Goal: Information Seeking & Learning: Learn about a topic

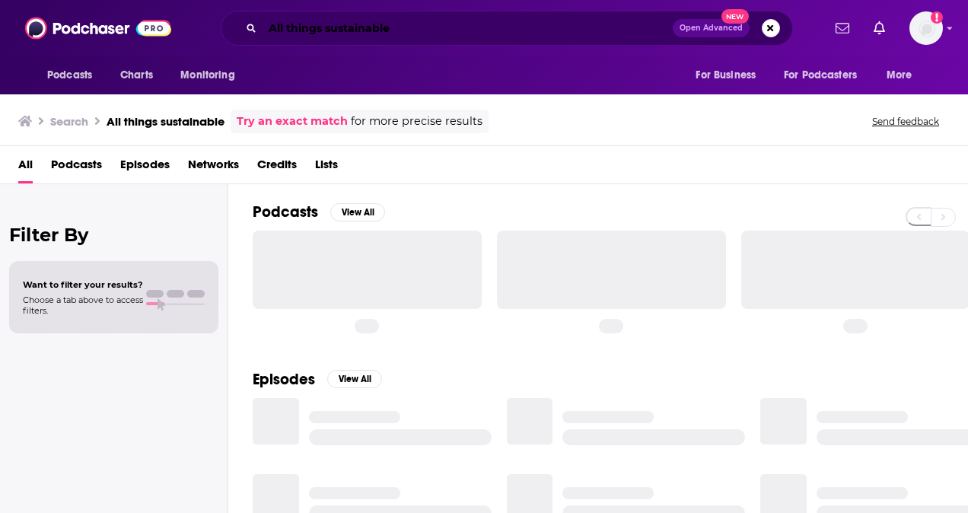
click at [351, 21] on input "All things sustainable" at bounding box center [468, 28] width 410 height 24
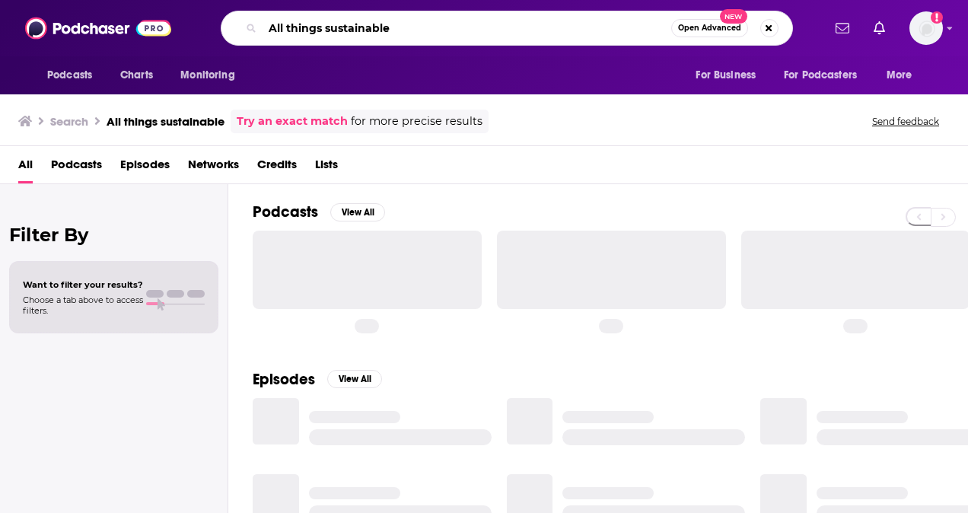
click at [351, 21] on input "All things sustainable" at bounding box center [467, 28] width 409 height 24
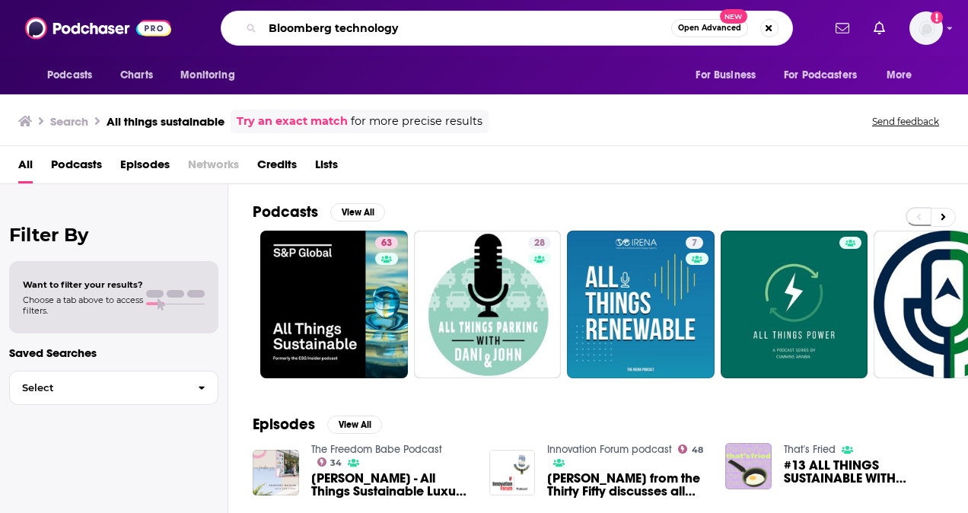
type input "Bloomberg technology"
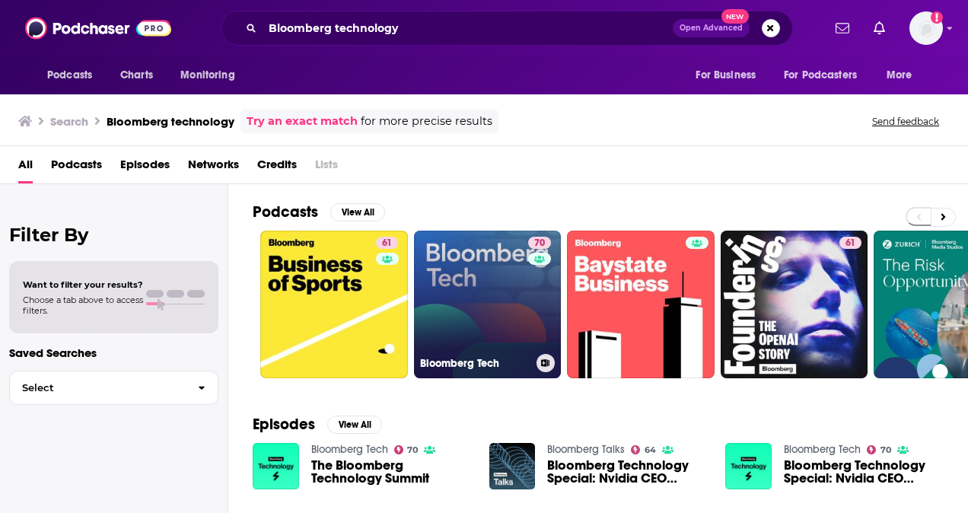
click at [436, 291] on link "70 Bloomberg Tech" at bounding box center [488, 305] width 148 height 148
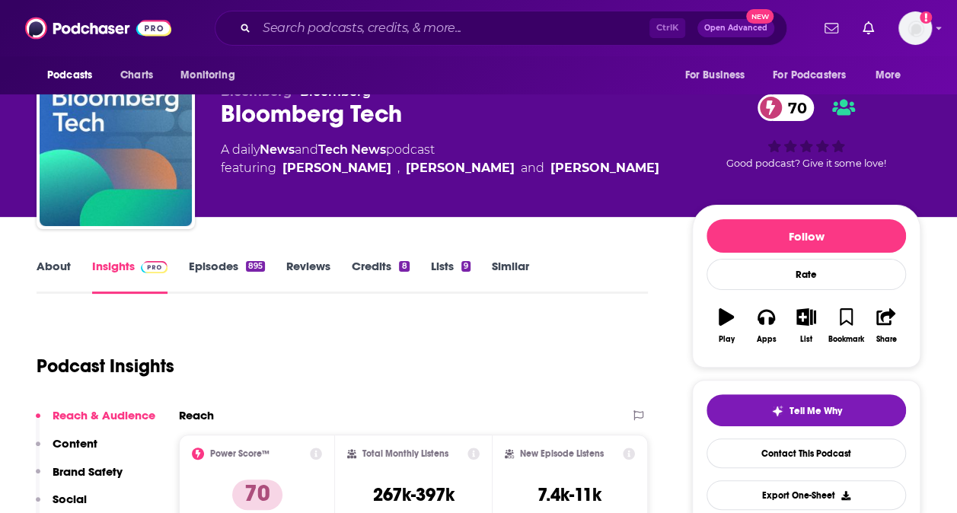
scroll to position [32, 0]
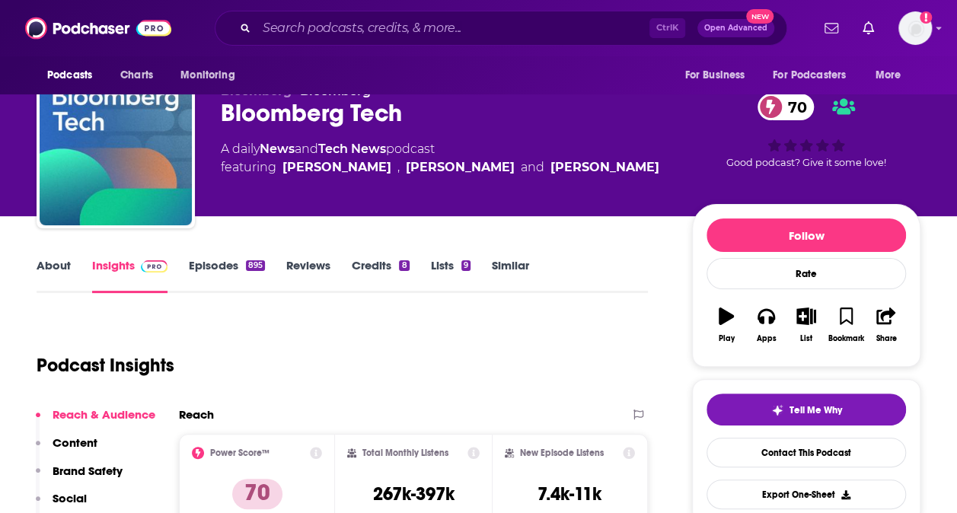
click at [53, 267] on link "About" at bounding box center [54, 275] width 34 height 35
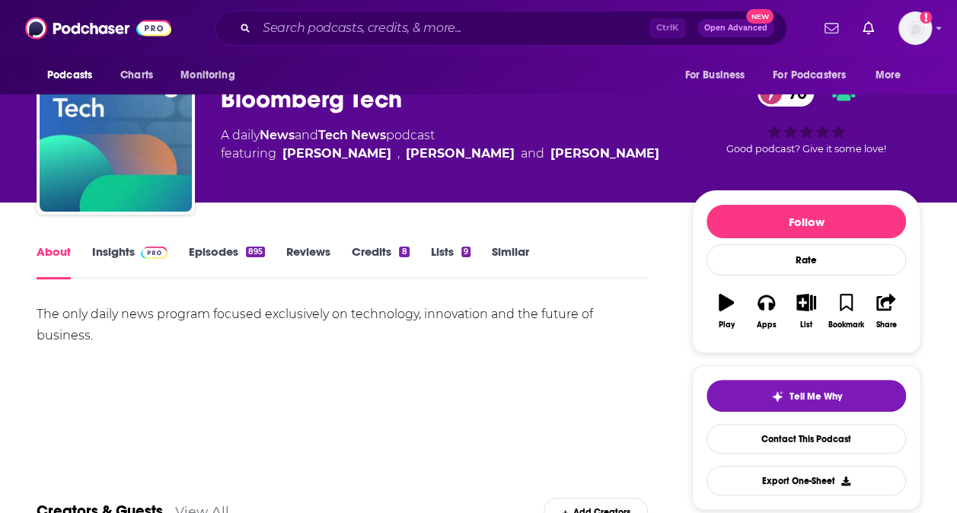
scroll to position [79, 0]
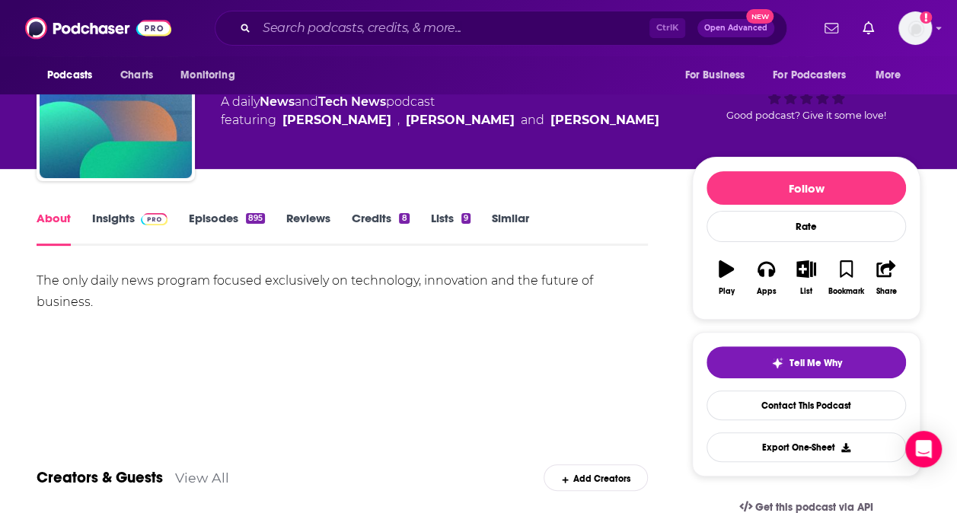
click at [107, 228] on link "Insights" at bounding box center [129, 228] width 75 height 35
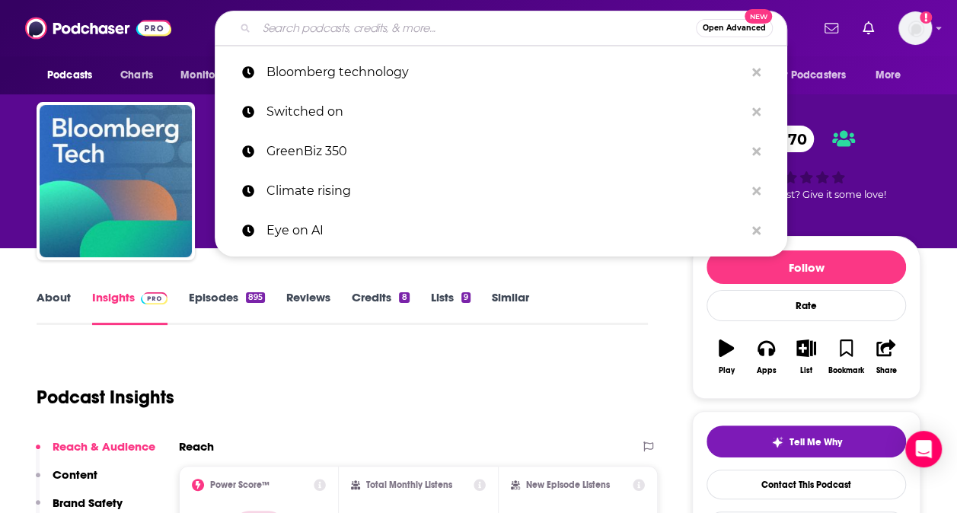
click at [315, 24] on input "Search podcasts, credits, & more..." at bounding box center [476, 28] width 439 height 24
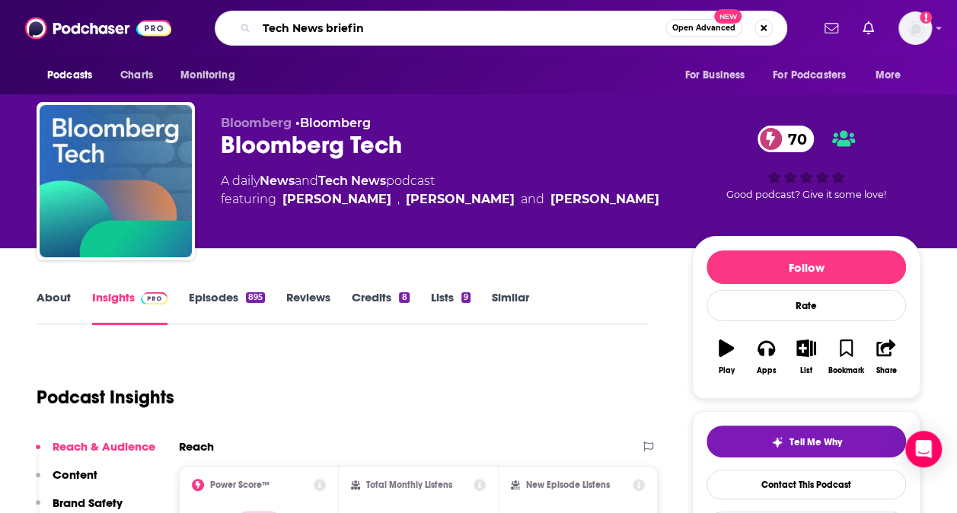
type input "Tech News briefing"
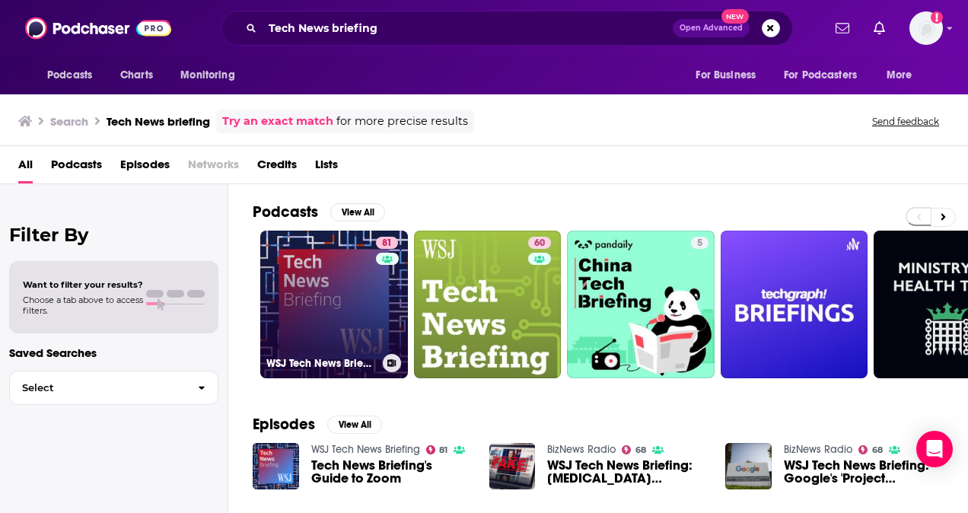
click at [282, 296] on link "81 WSJ Tech News Briefing" at bounding box center [334, 305] width 148 height 148
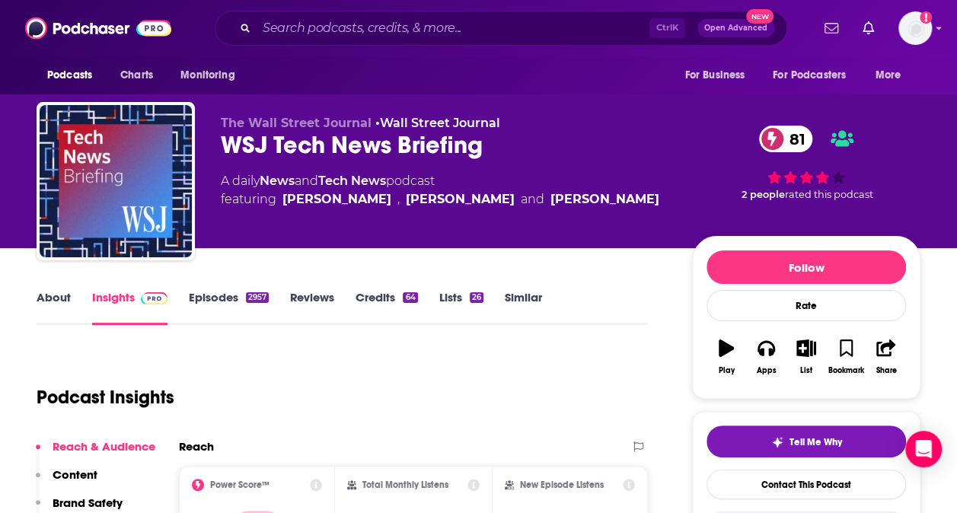
click at [52, 297] on link "About" at bounding box center [54, 307] width 34 height 35
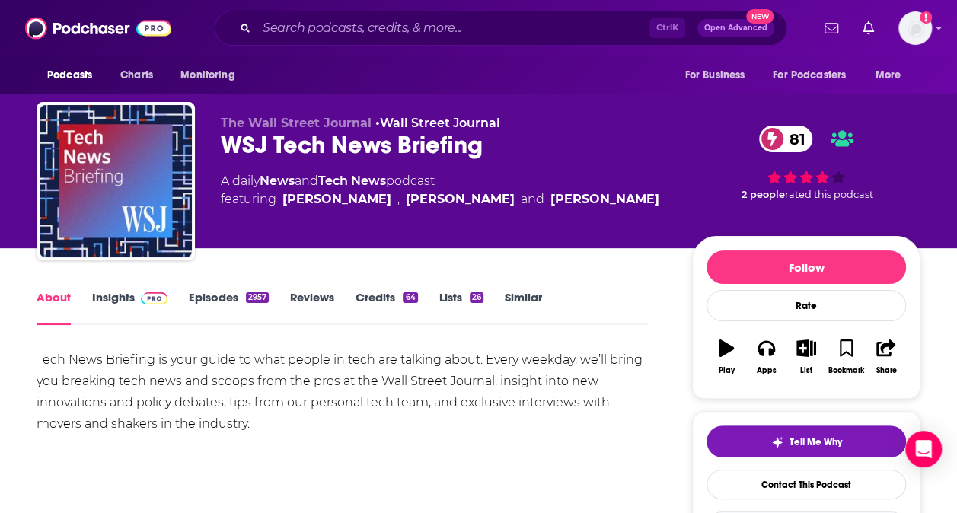
click at [111, 295] on link "Insights" at bounding box center [129, 307] width 75 height 35
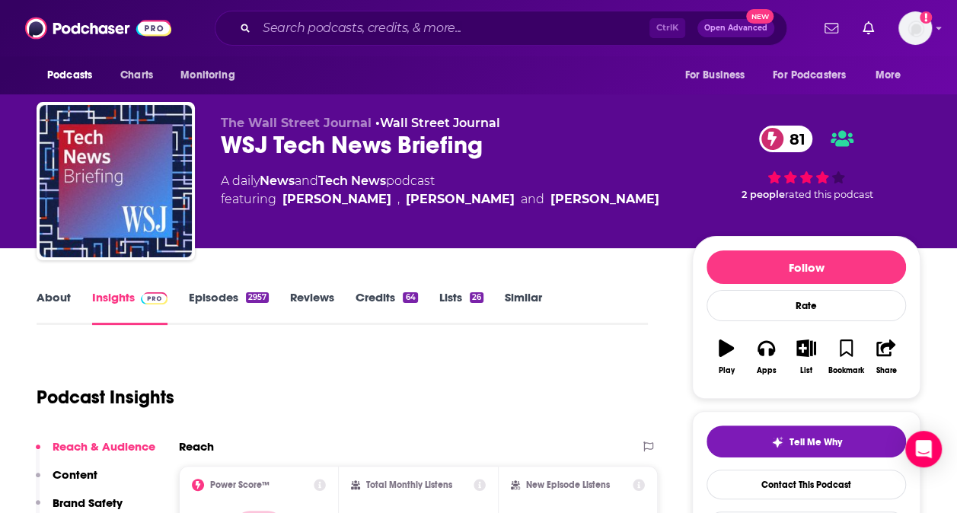
click at [44, 293] on link "About" at bounding box center [54, 307] width 34 height 35
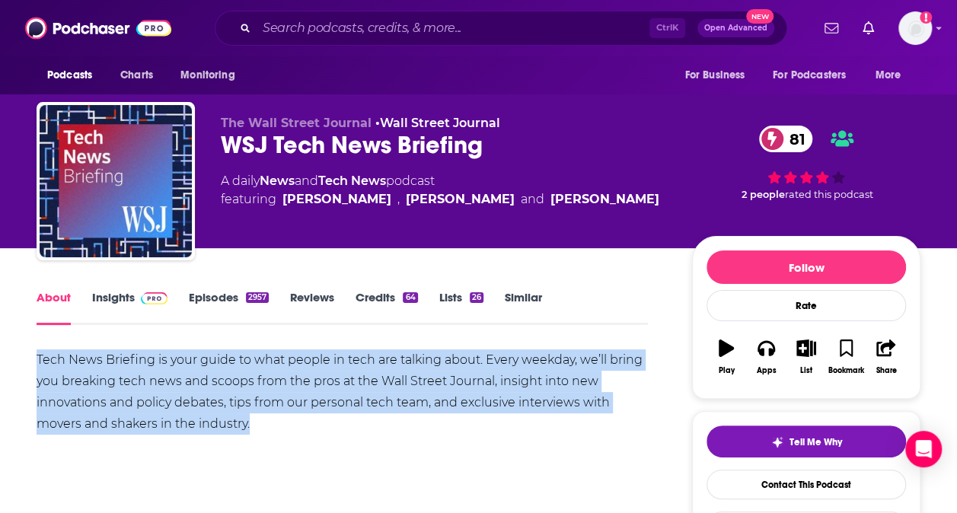
drag, startPoint x: 38, startPoint y: 356, endPoint x: 282, endPoint y: 431, distance: 255.5
click at [282, 431] on div "Tech News Briefing is your guide to what people in tech are talking about. Ever…" at bounding box center [342, 391] width 611 height 85
copy div "Tech News Briefing is your guide to what people in tech are talking about. Ever…"
click at [372, 30] on input "Search podcasts, credits, & more..." at bounding box center [453, 28] width 393 height 24
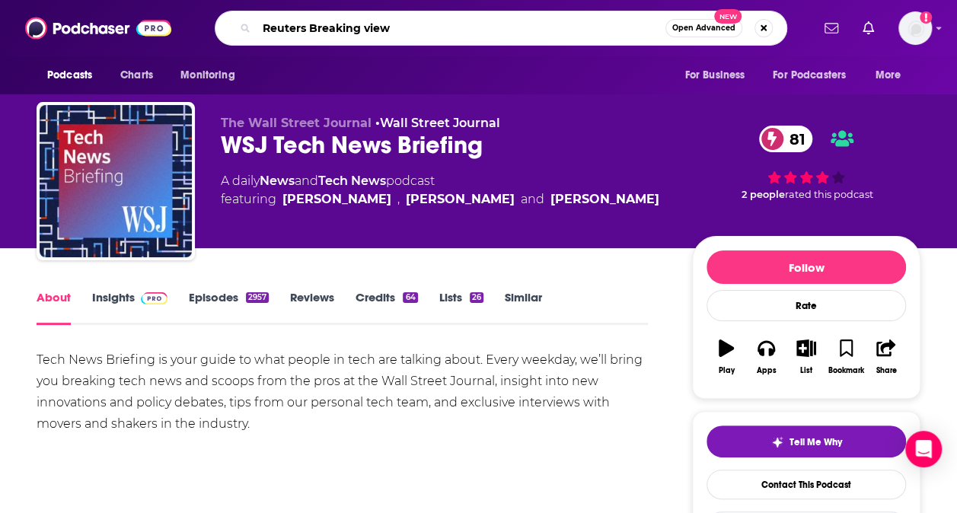
type input "Reuters Breaking views"
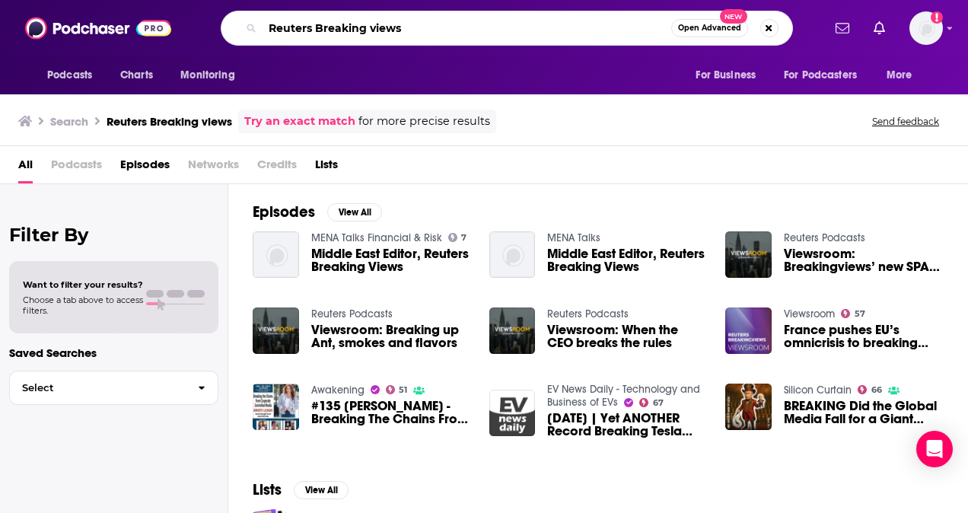
click at [365, 27] on input "Reuters Breaking views" at bounding box center [467, 28] width 409 height 24
type input "Reuters Breakingviews"
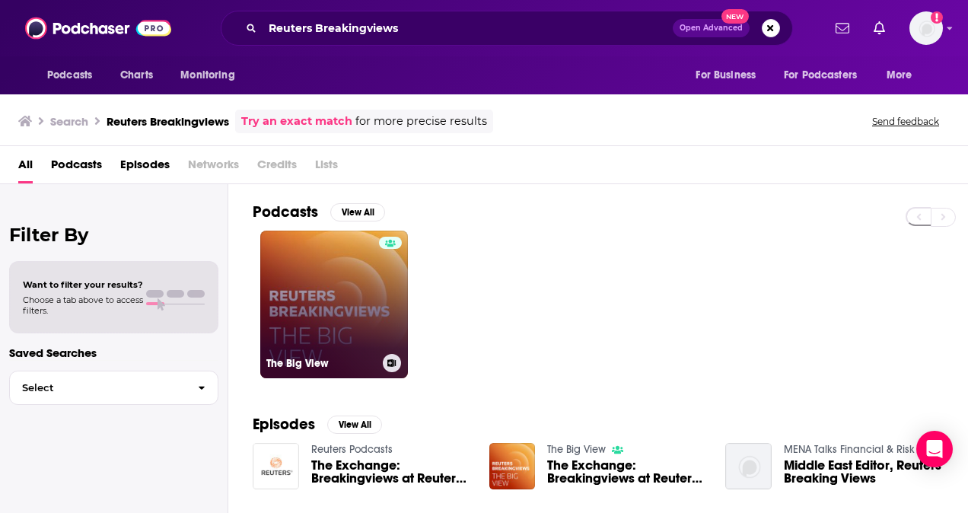
click at [327, 268] on link "The Big View" at bounding box center [334, 305] width 148 height 148
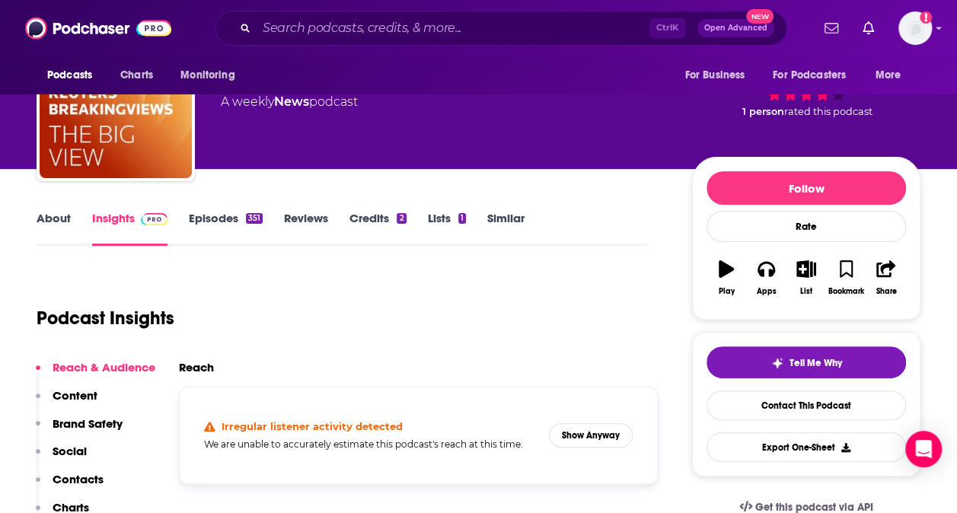
scroll to position [78, 0]
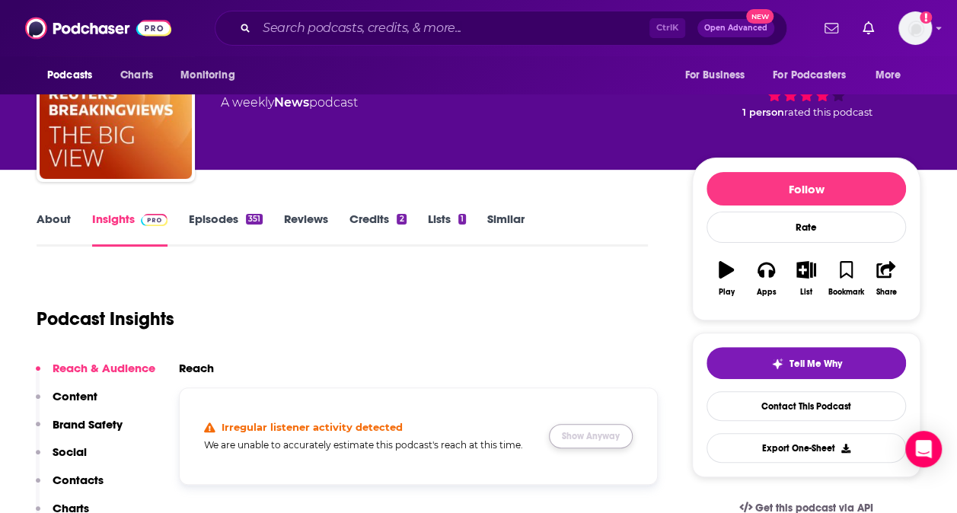
click at [614, 442] on button "Show Anyway" at bounding box center [591, 436] width 84 height 24
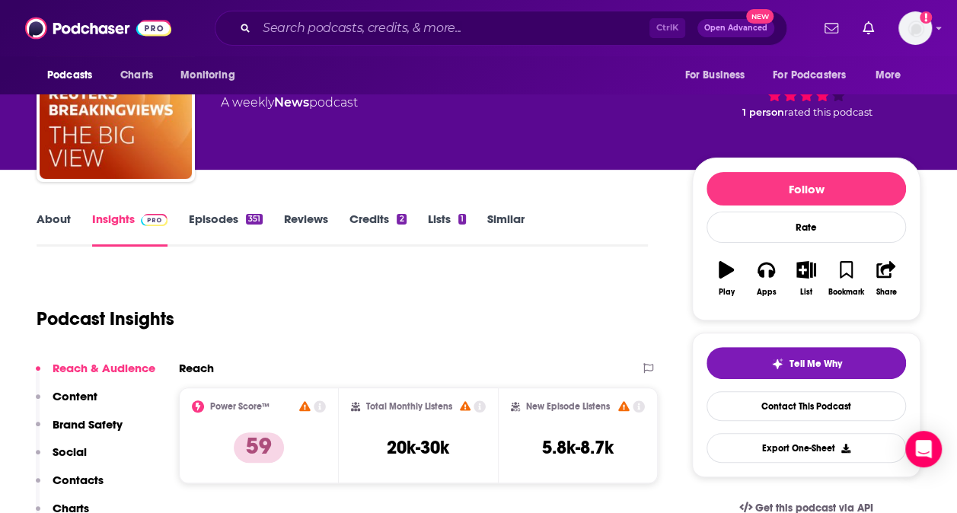
click at [55, 227] on link "About" at bounding box center [54, 229] width 34 height 35
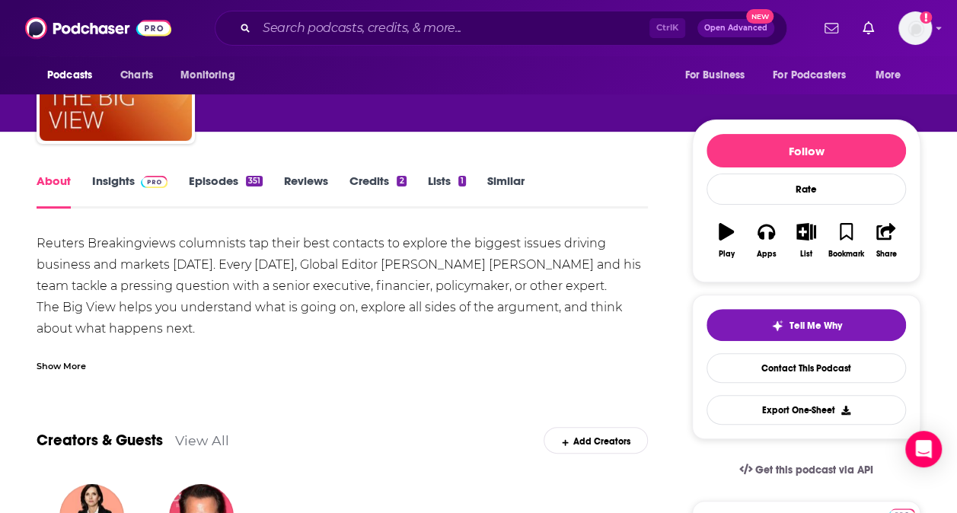
scroll to position [117, 0]
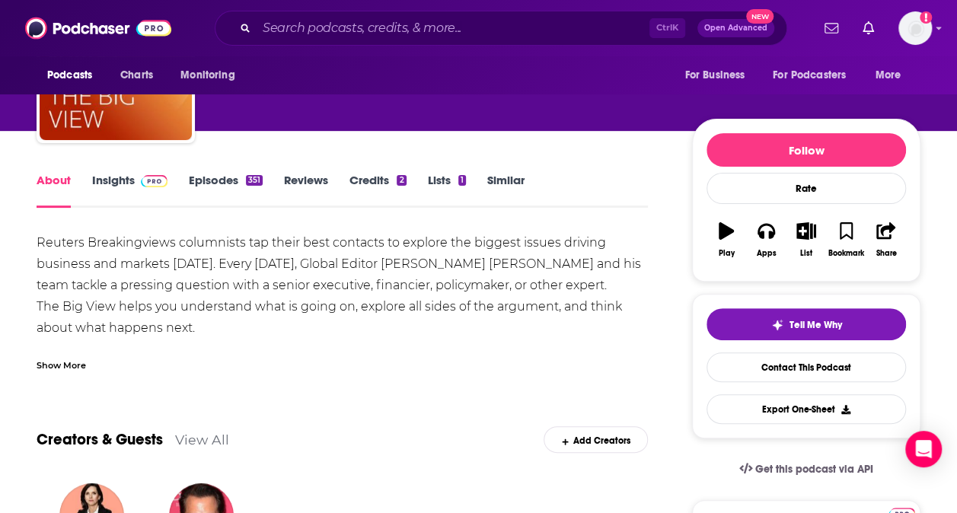
click at [191, 181] on link "Episodes 351" at bounding box center [226, 190] width 74 height 35
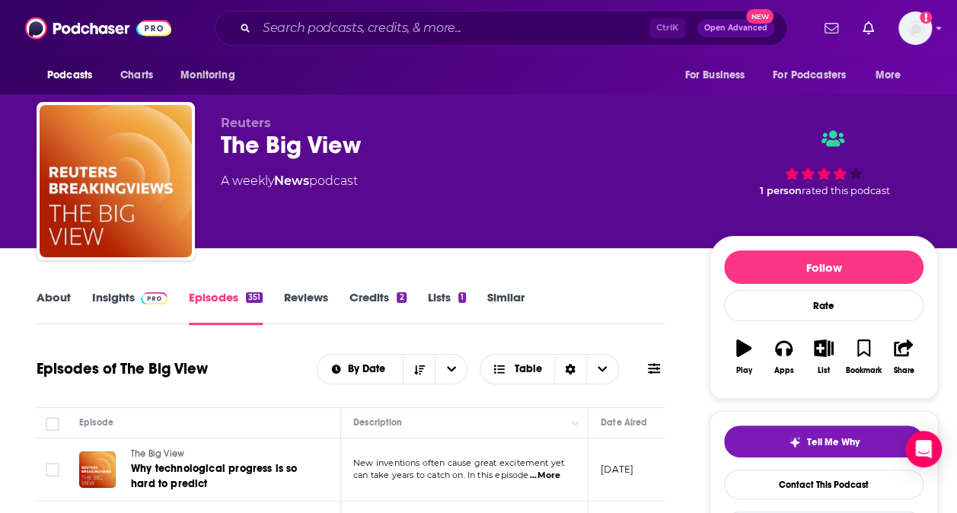
click at [48, 289] on div "About Insights Episodes 351 Reviews Credits 2 Lists 1 Similar" at bounding box center [351, 306] width 628 height 37
click at [59, 297] on link "About" at bounding box center [54, 307] width 34 height 35
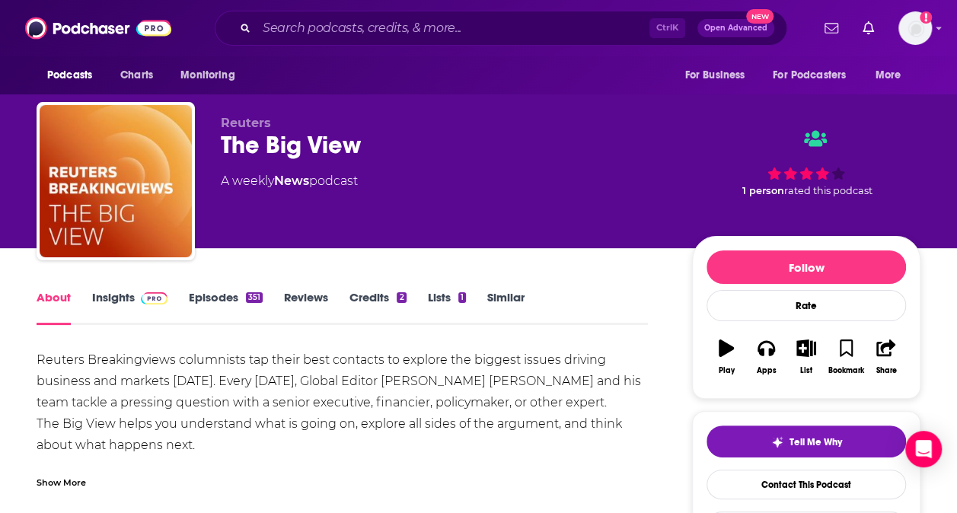
scroll to position [81, 0]
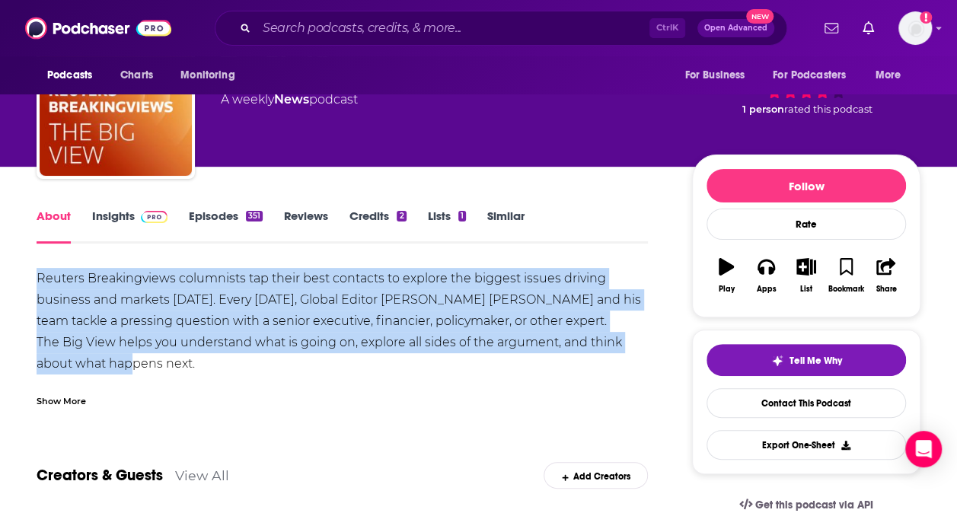
drag, startPoint x: 73, startPoint y: 364, endPoint x: 27, endPoint y: 279, distance: 96.1
copy div "Reuters Breakingviews columnists tap their best contacts to explore the biggest…"
